Goal: Task Accomplishment & Management: Use online tool/utility

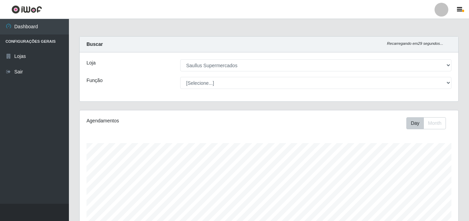
select select "423"
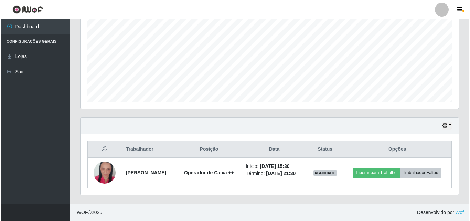
scroll to position [143, 378]
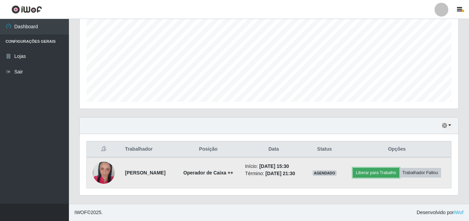
click at [378, 169] on button "Liberar para Trabalho" at bounding box center [376, 173] width 46 height 10
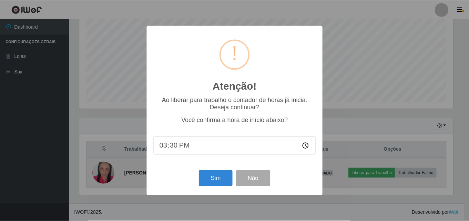
scroll to position [143, 375]
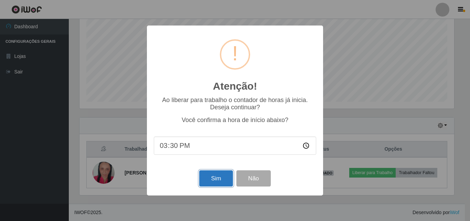
click at [206, 179] on button "Sim" at bounding box center [215, 178] width 33 height 16
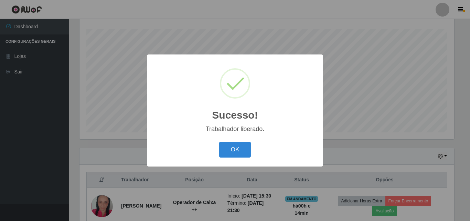
drag, startPoint x: 246, startPoint y: 148, endPoint x: 248, endPoint y: 138, distance: 10.4
click at [246, 147] on button "OK" at bounding box center [235, 150] width 32 height 16
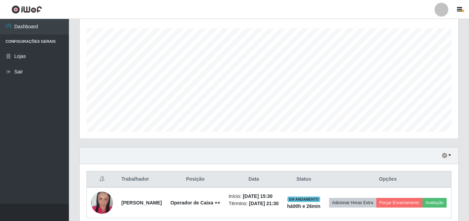
scroll to position [150, 0]
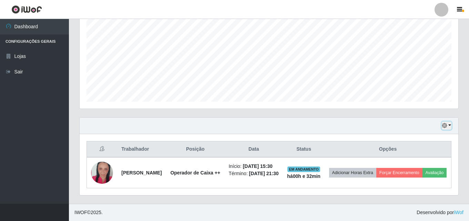
click at [447, 122] on button "button" at bounding box center [446, 126] width 10 height 8
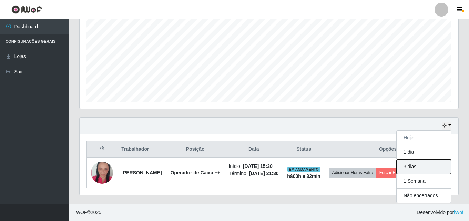
click at [443, 162] on button "3 dias" at bounding box center [423, 166] width 54 height 14
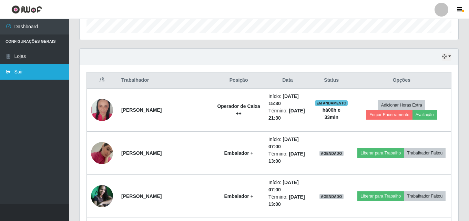
scroll to position [207, 0]
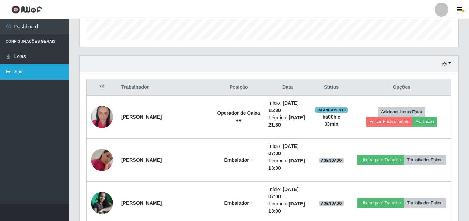
click at [11, 72] on icon at bounding box center [9, 71] width 6 height 5
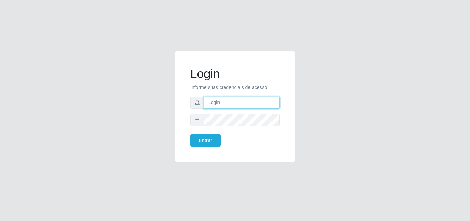
click at [215, 101] on input "text" at bounding box center [242, 102] width 76 height 12
type input "ana@saullus"
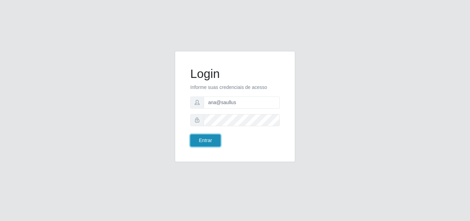
click at [203, 143] on button "Entrar" at bounding box center [205, 140] width 30 height 12
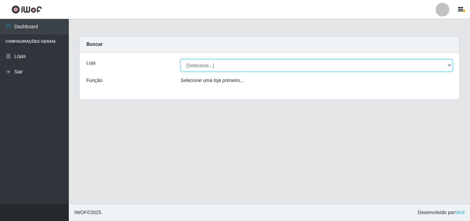
click at [451, 64] on select "[Selecione...] Saullus Supermercados" at bounding box center [317, 65] width 272 height 12
select select "423"
click at [181, 59] on select "[Selecione...] Saullus Supermercados" at bounding box center [317, 65] width 272 height 12
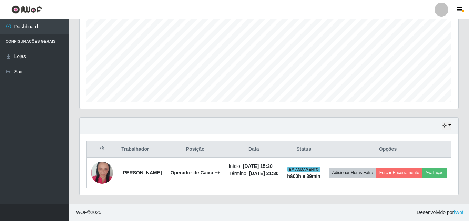
scroll to position [150, 0]
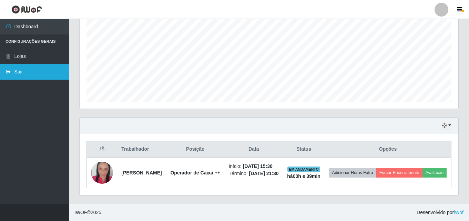
click at [13, 70] on link "Sair" at bounding box center [34, 71] width 69 height 15
